Goal: Find specific page/section: Find specific page/section

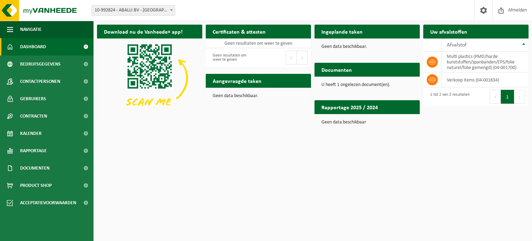
click at [41, 45] on span "Dashboard" at bounding box center [33, 46] width 26 height 17
click at [388, 81] on span "Bekijk uw documenten" at bounding box center [385, 83] width 43 height 5
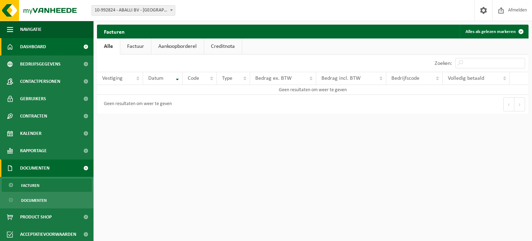
click at [27, 47] on span "Dashboard" at bounding box center [33, 46] width 26 height 17
